Goal: Browse casually

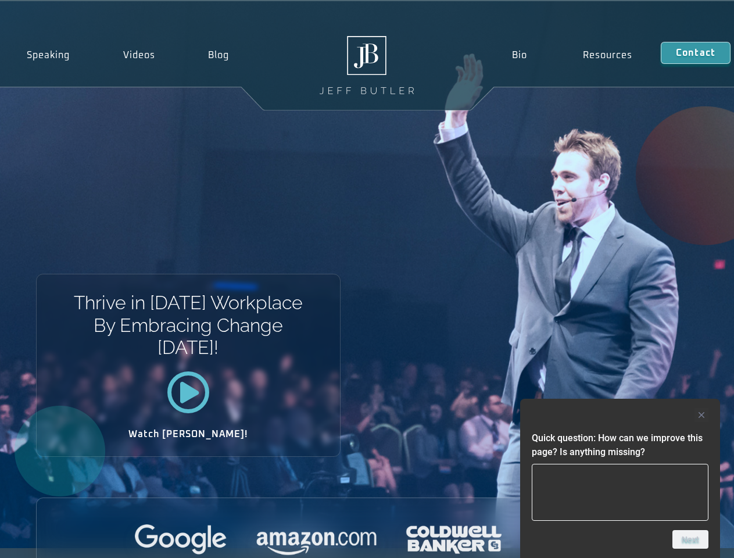
click at [367, 279] on div "Thrive in [DATE] Workplace By Embracing Change [DATE]! Watch [PERSON_NAME]!" at bounding box center [367, 274] width 734 height 547
click at [620, 415] on div at bounding box center [620, 415] width 177 height 14
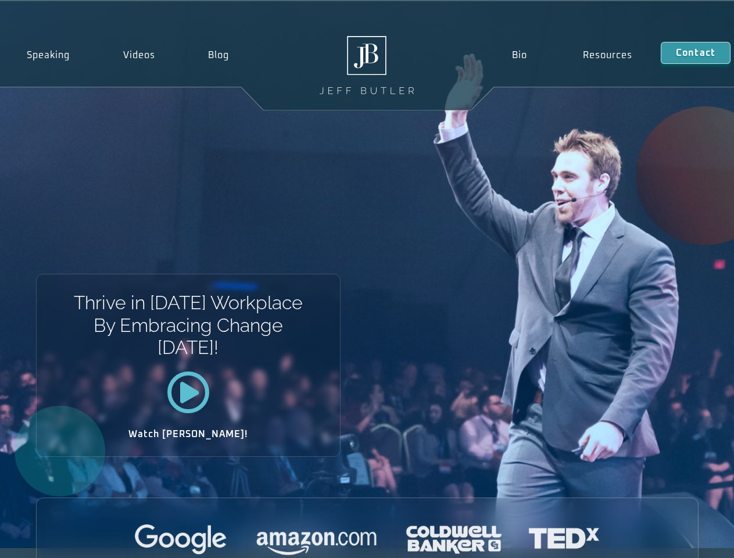
click at [690, 539] on div at bounding box center [367, 540] width 661 height 32
